Goal: Find specific page/section: Find specific page/section

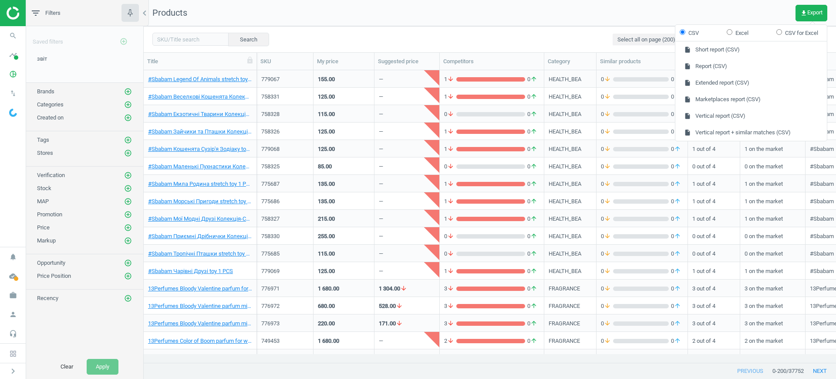
click at [7, 298] on icon "work" at bounding box center [13, 295] width 17 height 17
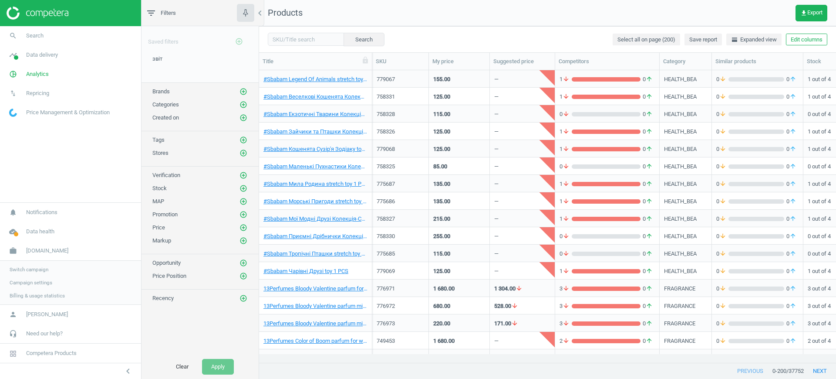
click at [41, 271] on span "Switch campaign" at bounding box center [29, 269] width 39 height 7
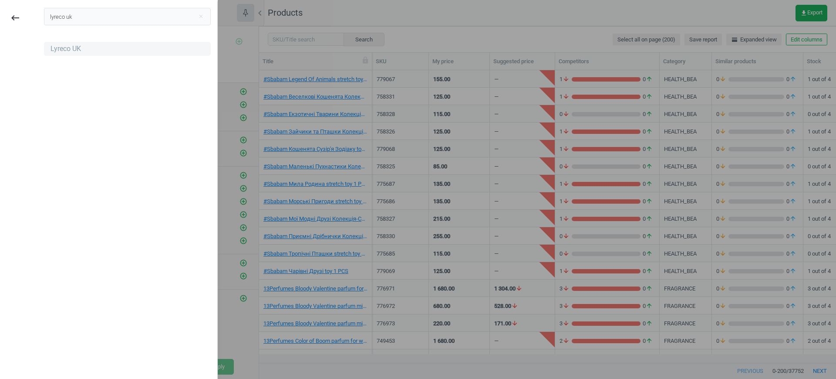
type input "lyreco uk"
click at [86, 48] on div "Lyreco UK" at bounding box center [127, 49] width 167 height 14
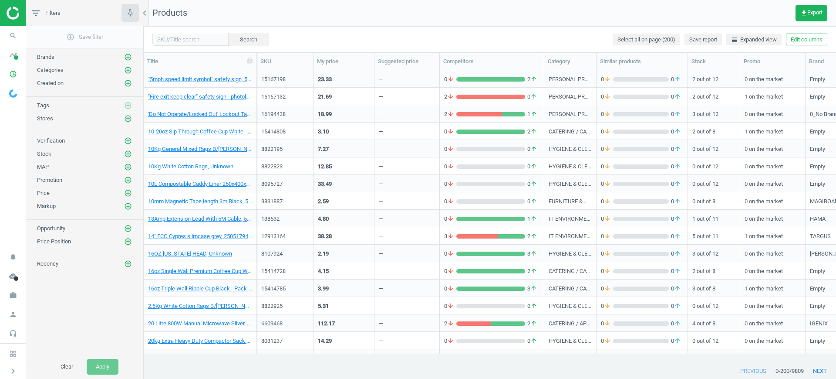
scroll to position [9, 9]
click at [8, 299] on icon "work" at bounding box center [13, 295] width 17 height 17
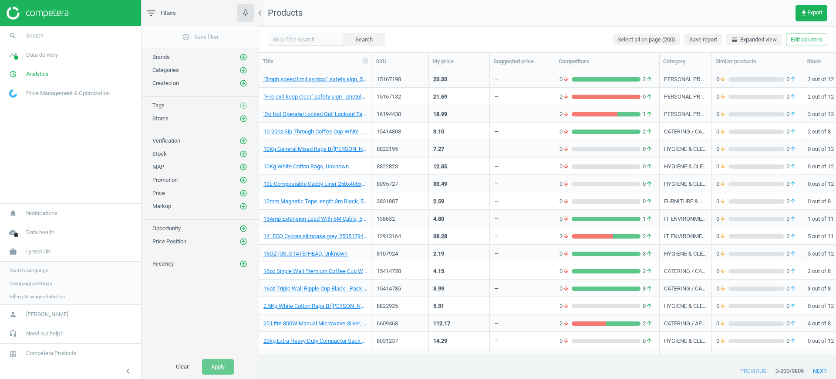
scroll to position [275, 569]
click at [34, 281] on span "Campaign settings" at bounding box center [31, 282] width 43 height 7
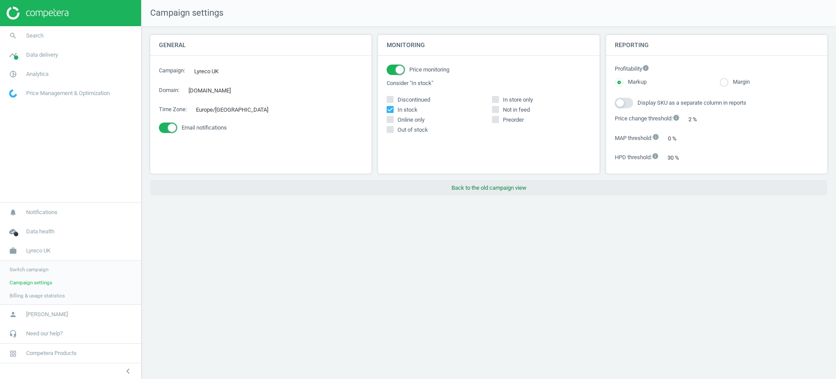
click at [528, 190] on button "Back to the old campaign view" at bounding box center [488, 188] width 677 height 16
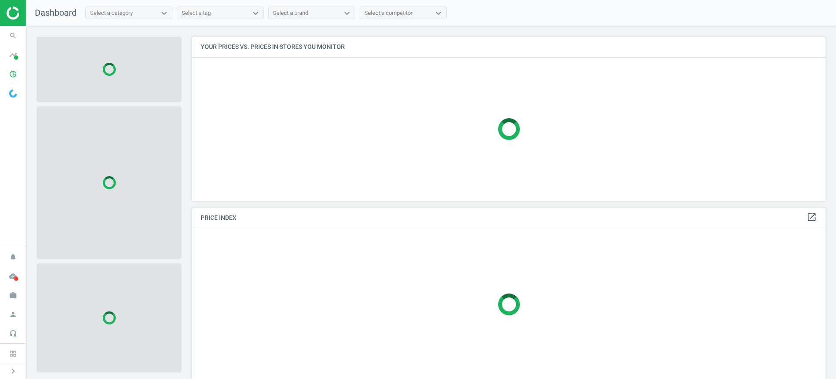
scroll to position [181, 642]
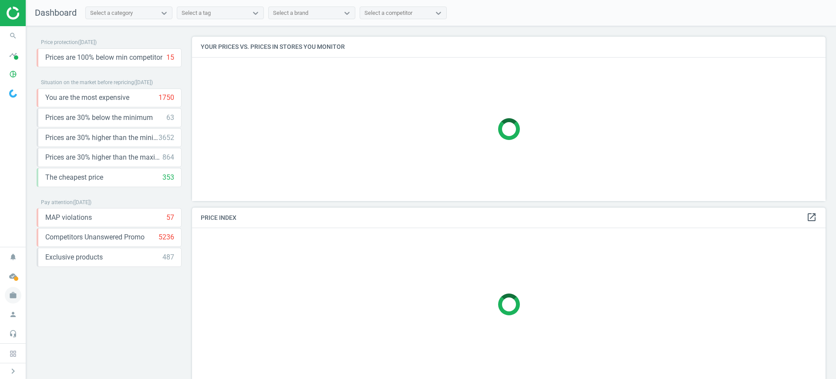
click at [10, 285] on span "work" at bounding box center [13, 294] width 26 height 19
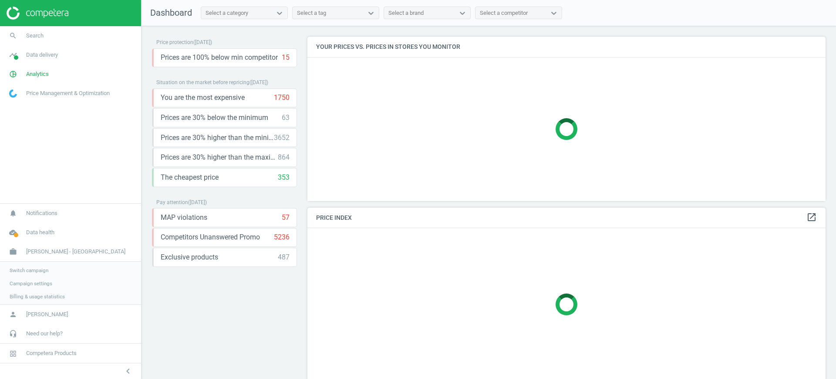
scroll to position [181, 527]
drag, startPoint x: 13, startPoint y: 261, endPoint x: 17, endPoint y: 265, distance: 5.5
click at [13, 260] on div "Switch campaign Campaign settings Billing & usage statistics" at bounding box center [70, 282] width 141 height 44
click at [18, 267] on span "Switch campaign" at bounding box center [29, 269] width 39 height 7
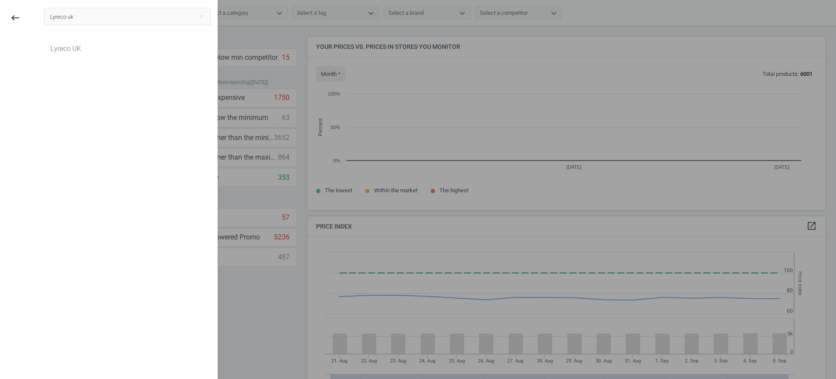
scroll to position [189, 527]
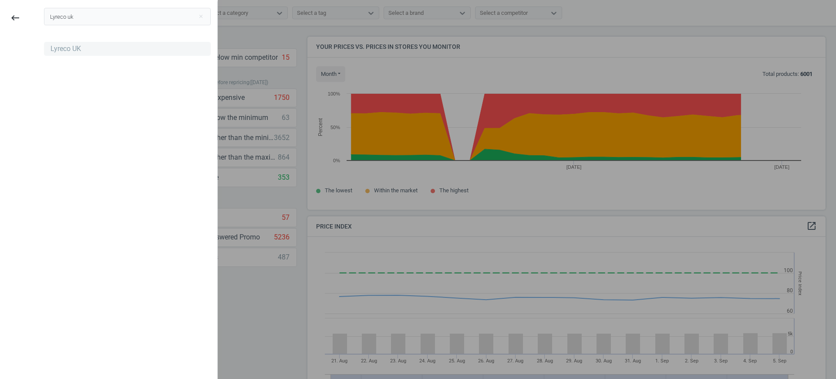
type input "Lyreco uk"
click at [54, 52] on div "Lyreco UK" at bounding box center [66, 49] width 30 height 10
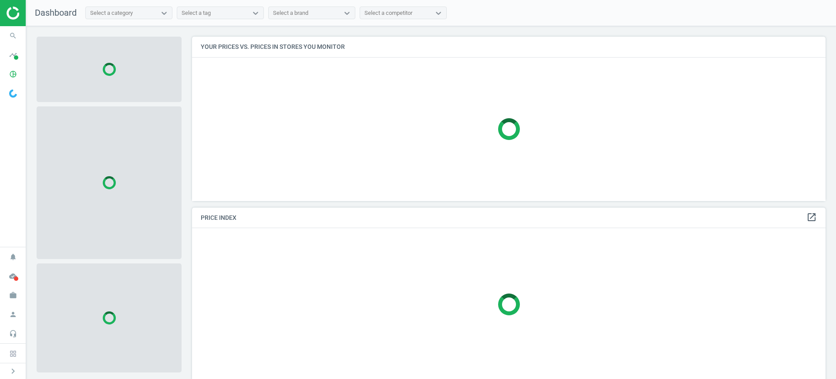
scroll to position [181, 642]
click at [7, 68] on icon "pie_chart_outlined" at bounding box center [13, 74] width 17 height 17
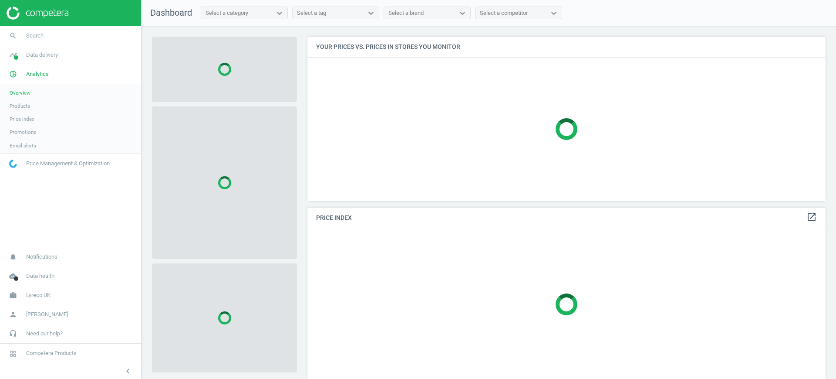
scroll to position [181, 527]
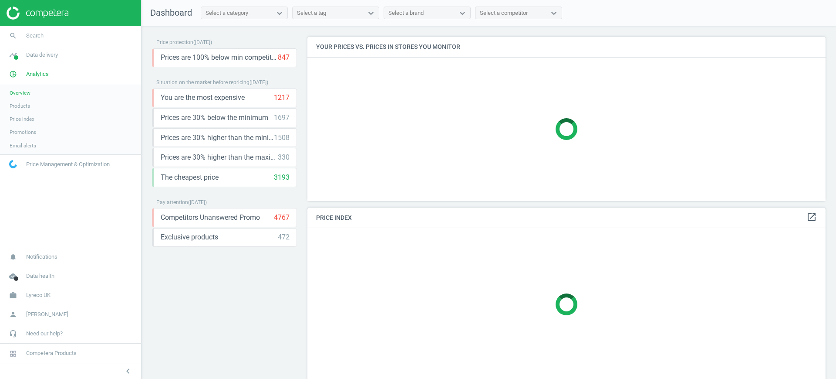
click at [29, 106] on span "Products" at bounding box center [20, 105] width 20 height 7
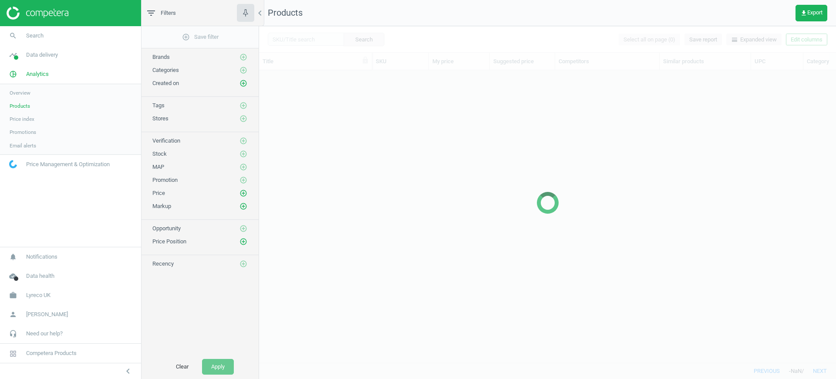
scroll to position [275, 569]
drag, startPoint x: 325, startPoint y: 24, endPoint x: 320, endPoint y: 38, distance: 15.7
click at [323, 30] on div "Products get_app Export Search Select all on page (0) Save report horizontal_sp…" at bounding box center [547, 189] width 577 height 379
click at [319, 38] on div at bounding box center [547, 202] width 577 height 352
click at [318, 42] on div at bounding box center [547, 202] width 577 height 352
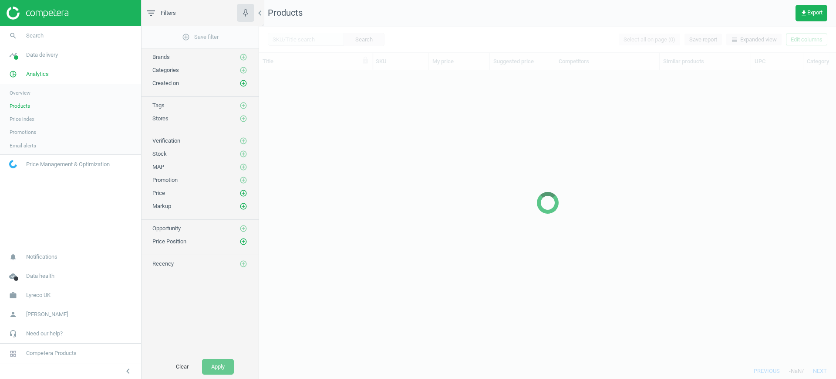
click at [318, 42] on div at bounding box center [547, 202] width 577 height 352
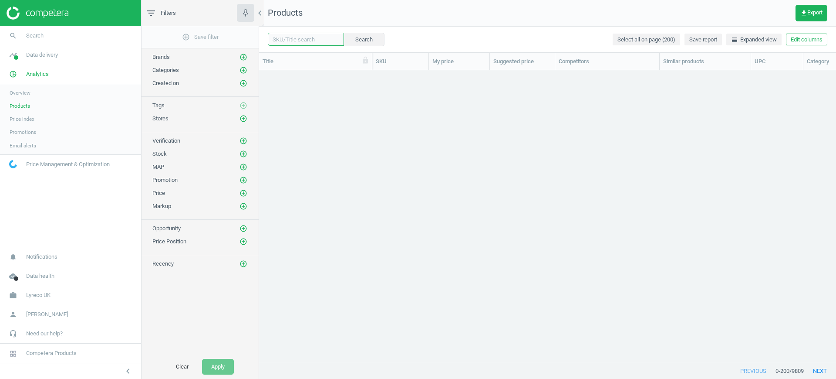
click at [307, 40] on input "text" at bounding box center [306, 39] width 76 height 13
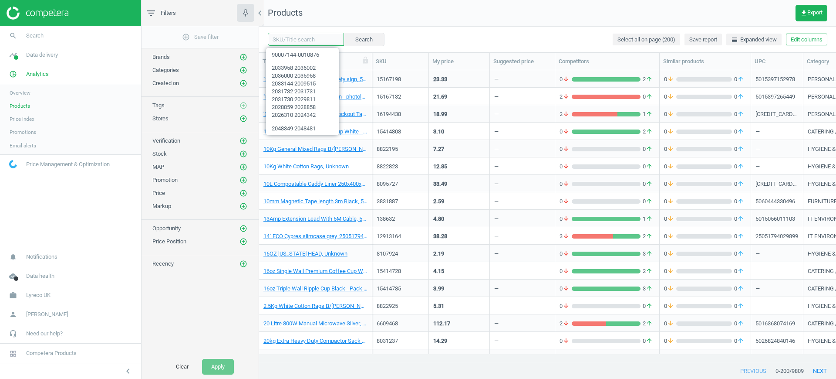
paste input "8031716"
type input "8031716"
click at [345, 41] on button "Search" at bounding box center [363, 39] width 41 height 13
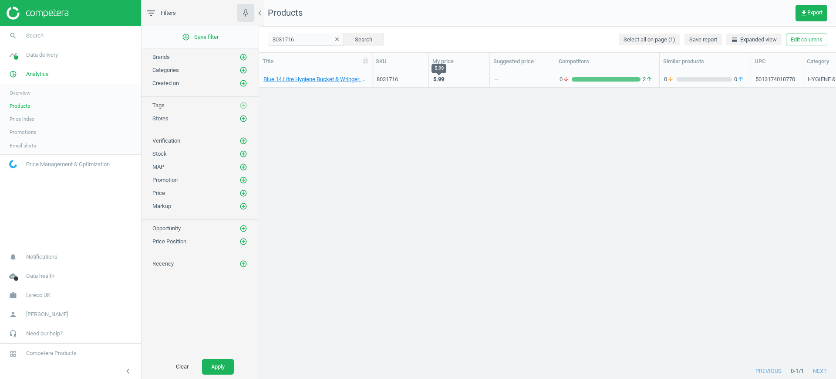
click at [442, 72] on div "5.99" at bounding box center [459, 78] width 52 height 15
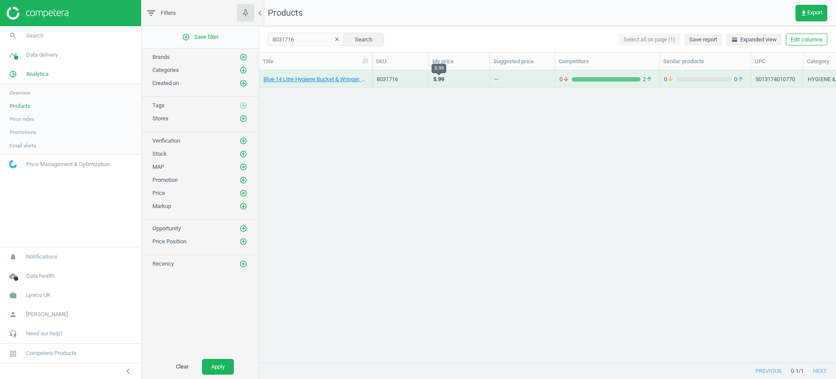
click at [438, 78] on div "5.99" at bounding box center [438, 79] width 11 height 8
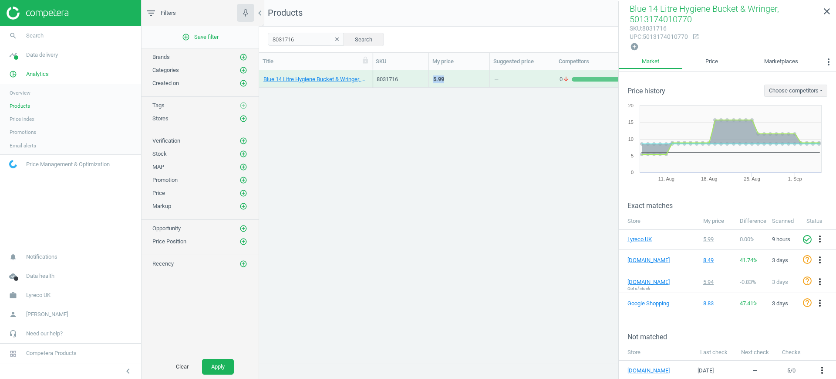
scroll to position [162, 0]
